Goal: Navigation & Orientation: Find specific page/section

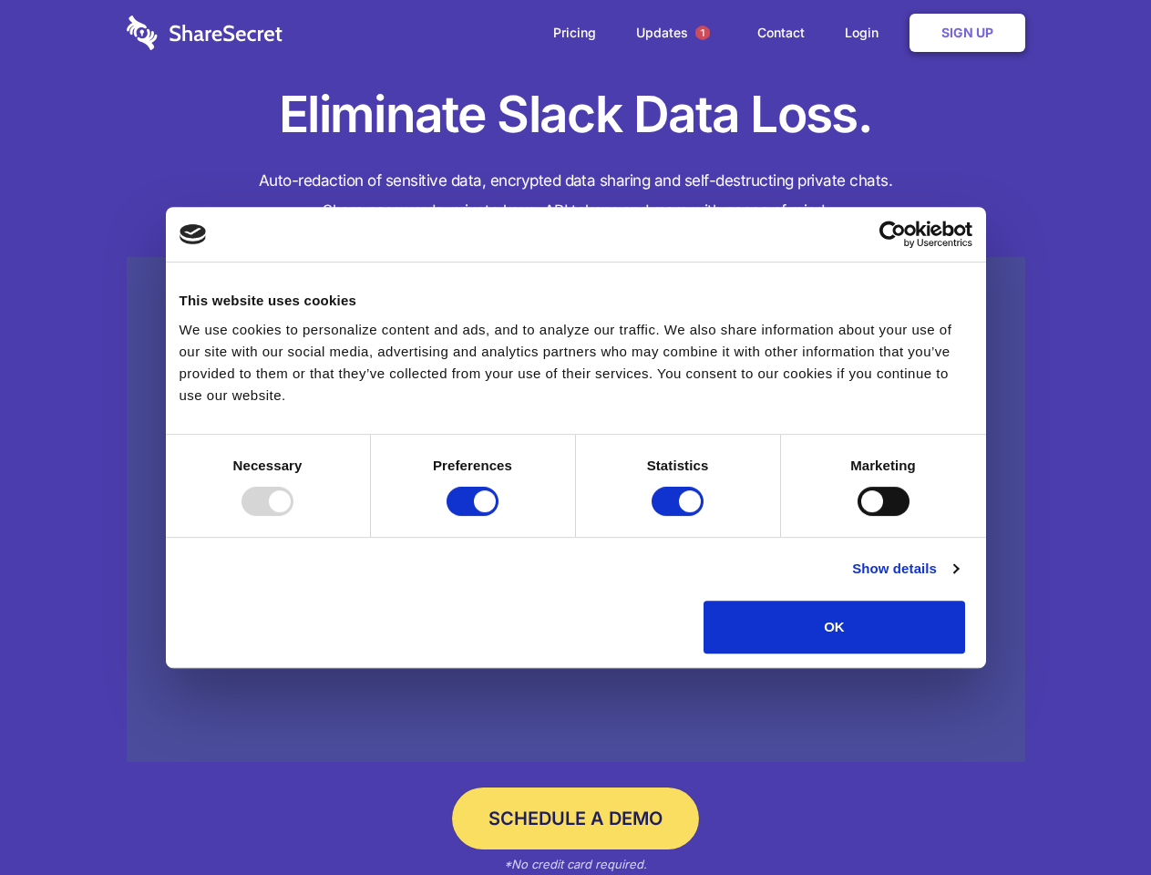
click at [293, 516] on div at bounding box center [267, 501] width 52 height 29
click at [498, 516] on input "Preferences" at bounding box center [472, 501] width 52 height 29
checkbox input "false"
click at [680, 516] on input "Statistics" at bounding box center [677, 501] width 52 height 29
checkbox input "false"
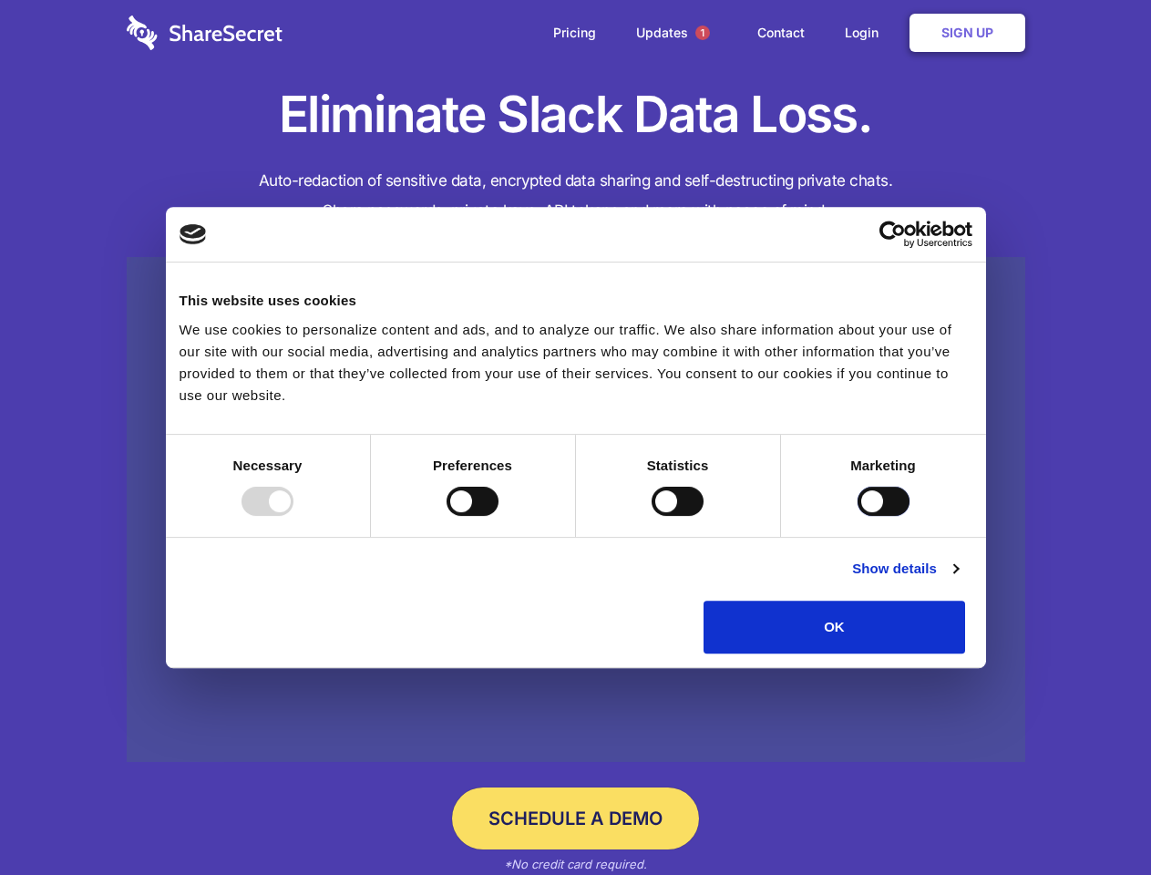
click at [857, 516] on input "Marketing" at bounding box center [883, 501] width 52 height 29
checkbox input "true"
click at [958, 579] on link "Show details" at bounding box center [905, 569] width 106 height 22
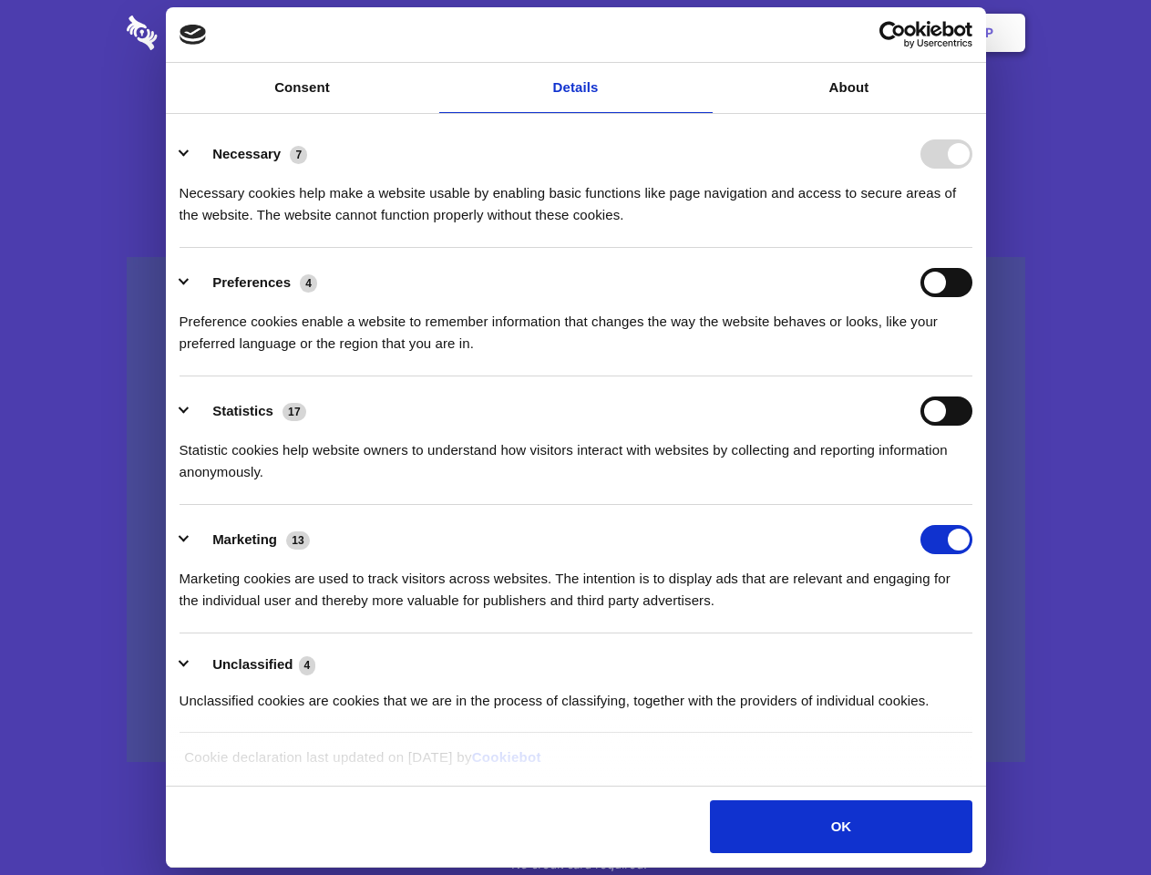
click at [972, 248] on li "Necessary 7 Necessary cookies help make a website usable by enabling basic func…" at bounding box center [575, 183] width 793 height 128
click at [702, 33] on span "1" at bounding box center [702, 33] width 15 height 15
